Goal: Navigation & Orientation: Find specific page/section

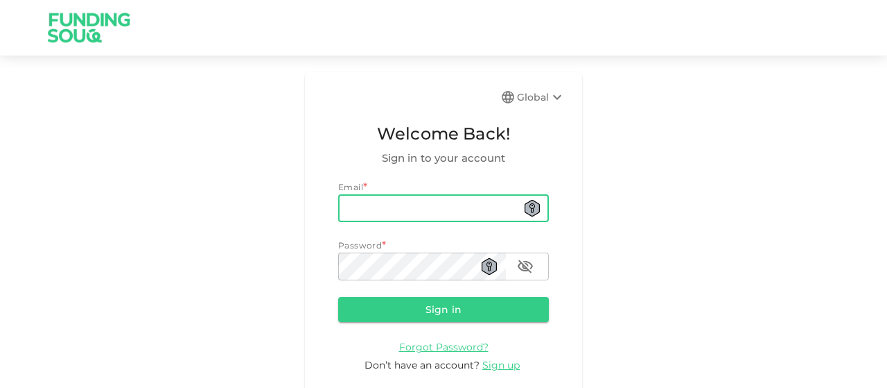
click at [395, 210] on input "email" at bounding box center [443, 208] width 211 height 28
type input "ys.daoudi@gmail.com"
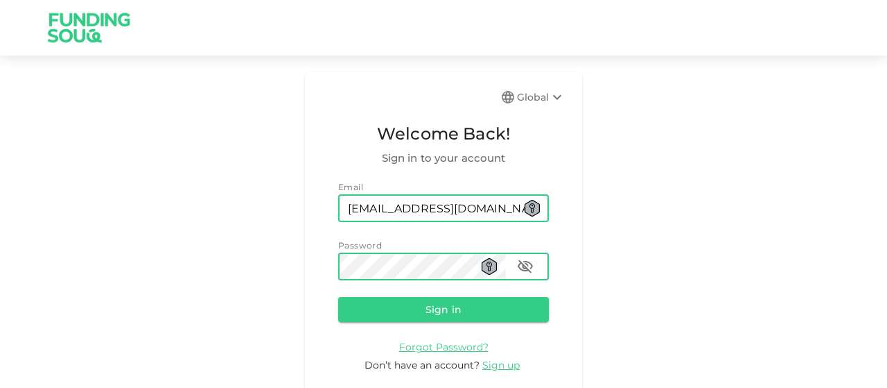
click at [338, 297] on button "Sign in" at bounding box center [443, 309] width 211 height 25
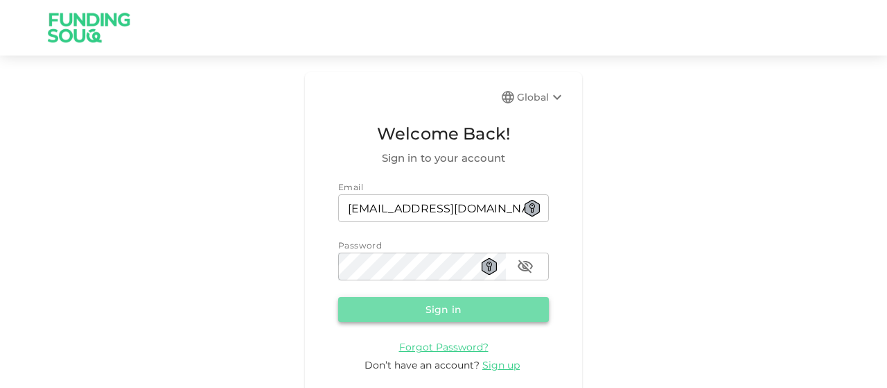
click at [463, 306] on button "Sign in" at bounding box center [443, 309] width 211 height 25
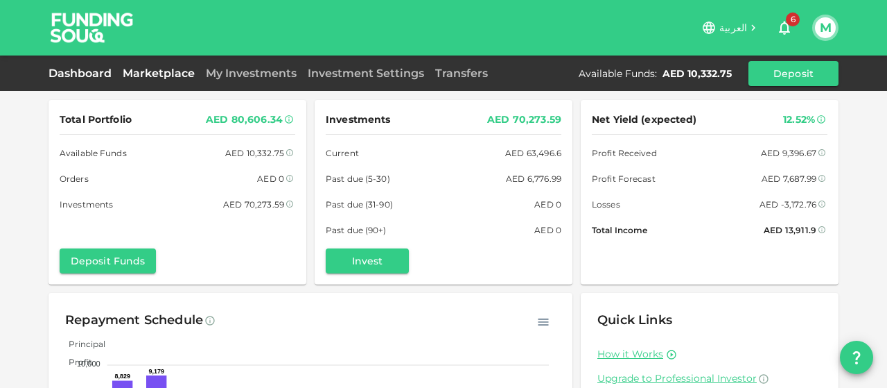
click at [178, 73] on link "Marketplace" at bounding box center [158, 73] width 83 height 13
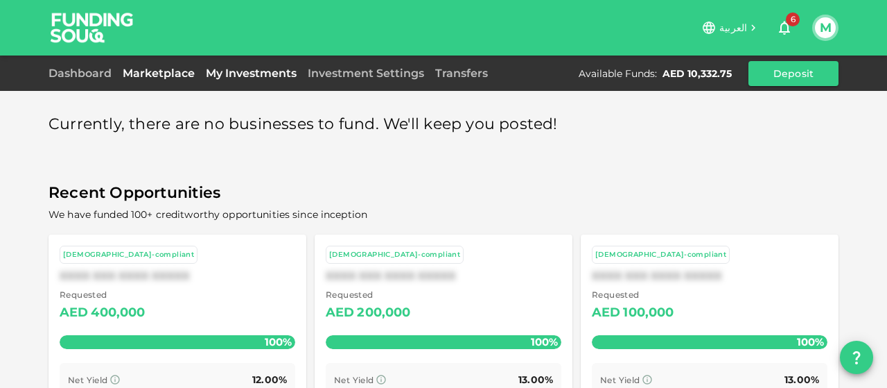
click at [263, 71] on link "My Investments" at bounding box center [251, 73] width 102 height 13
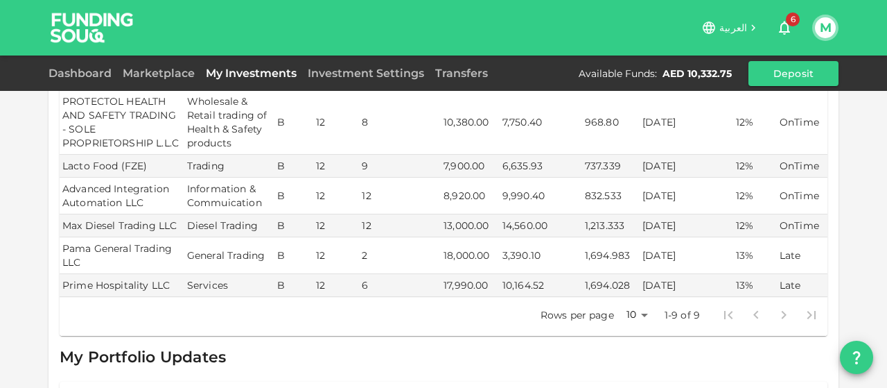
scroll to position [361, 0]
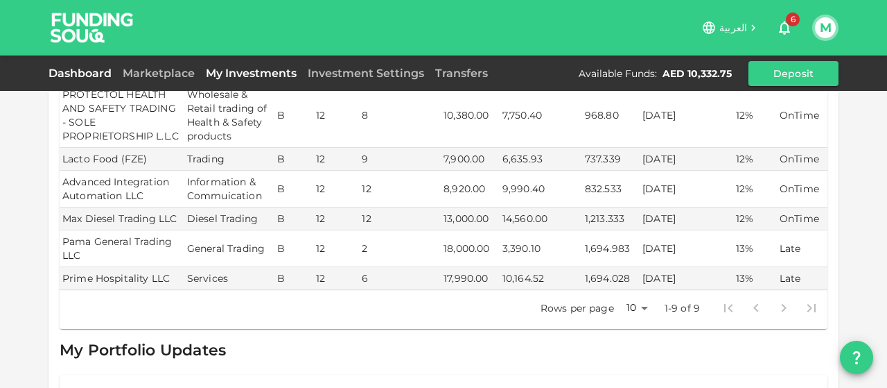
click at [100, 74] on link "Dashboard" at bounding box center [83, 73] width 69 height 13
